Goal: Entertainment & Leisure: Consume media (video, audio)

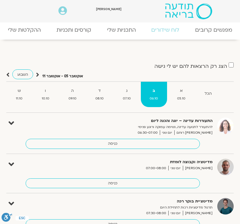
click at [20, 35] on link "ההקלטות שלי" at bounding box center [24, 29] width 49 height 13
click at [17, 33] on link "ההקלטות שלי" at bounding box center [24, 29] width 49 height 13
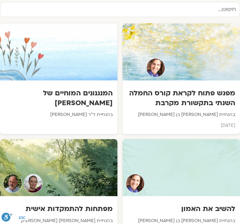
scroll to position [735, 0]
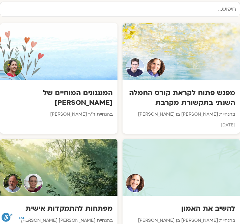
click at [191, 62] on div at bounding box center [182, 51] width 118 height 57
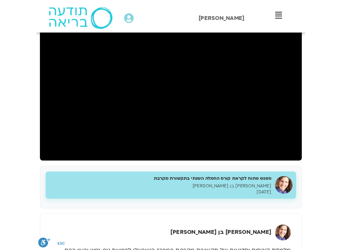
scroll to position [6, 0]
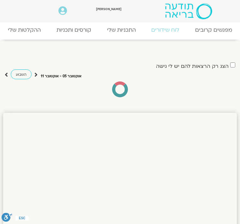
click at [23, 34] on link "ההקלטות שלי" at bounding box center [24, 29] width 49 height 13
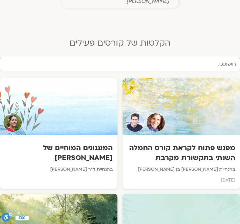
scroll to position [680, 0]
click at [166, 94] on div at bounding box center [182, 106] width 118 height 57
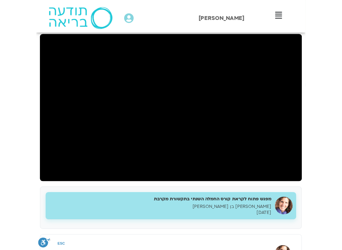
scroll to position [6, 0]
